Goal: Task Accomplishment & Management: Manage account settings

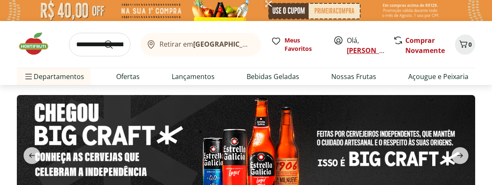
click at [358, 51] on link "[PERSON_NAME]" at bounding box center [374, 50] width 55 height 9
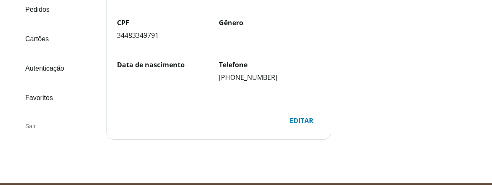
scroll to position [180, 0]
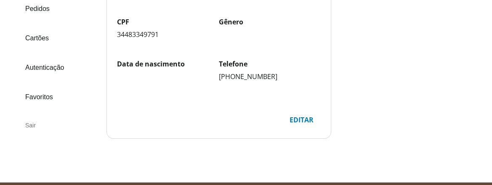
click at [30, 115] on div "Sair" at bounding box center [58, 125] width 83 height 20
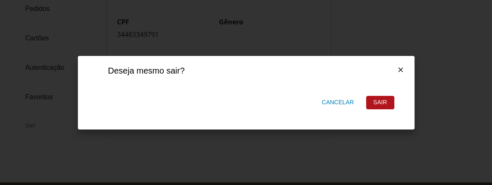
scroll to position [0, 0]
click at [382, 100] on div "Sair" at bounding box center [379, 102] width 27 height 13
